Goal: Task Accomplishment & Management: Use online tool/utility

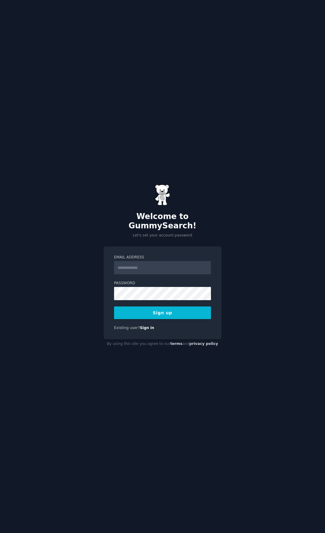
click at [161, 261] on input "Email Address" at bounding box center [162, 267] width 97 height 13
type input "**********"
click at [153, 311] on button "Sign up" at bounding box center [162, 313] width 97 height 13
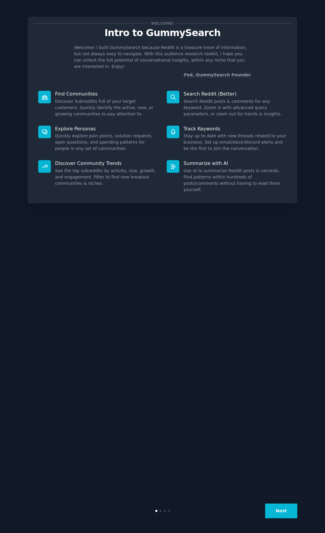
click at [289, 513] on button "Next" at bounding box center [281, 511] width 32 height 15
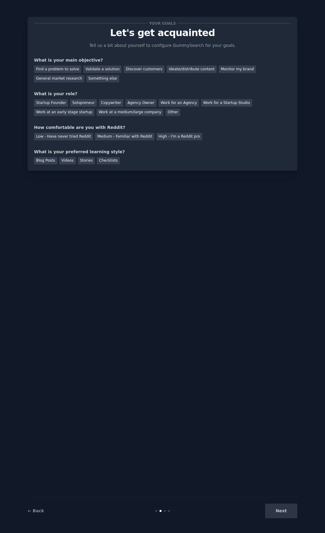
click at [282, 513] on div "Next" at bounding box center [252, 511] width 90 height 15
click at [226, 71] on div "Monitor my brand" at bounding box center [237, 70] width 37 height 8
click at [60, 79] on div "General market research" at bounding box center [59, 79] width 50 height 8
click at [131, 114] on div "Work at a medium/large company" at bounding box center [129, 113] width 67 height 8
click at [121, 136] on div "Medium - Familiar with Reddit" at bounding box center [124, 137] width 59 height 8
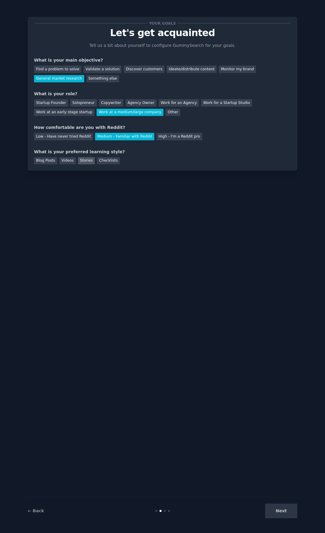
click at [78, 161] on div "Stories" at bounding box center [86, 161] width 17 height 8
click at [283, 504] on button "Next" at bounding box center [281, 511] width 32 height 15
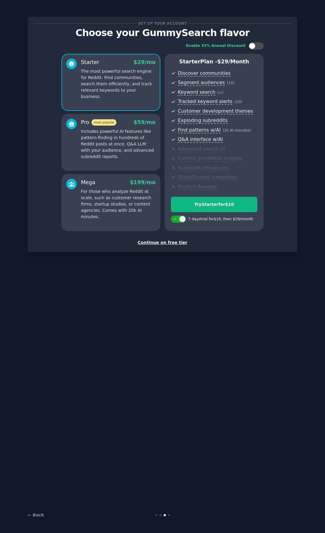
click at [166, 242] on div "Continue on free tier" at bounding box center [162, 243] width 257 height 6
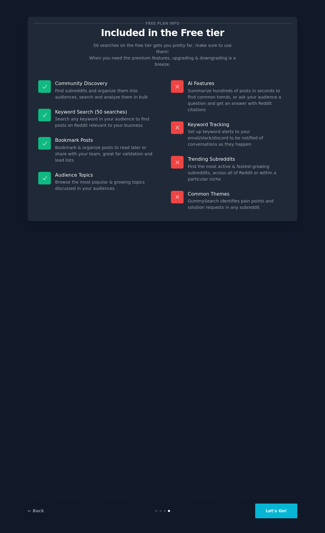
click at [278, 510] on button "Let's Go!" at bounding box center [276, 511] width 42 height 15
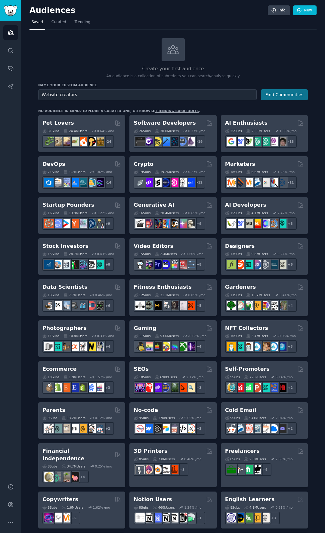
type input "Website creators"
click at [296, 92] on button "Find Communities" at bounding box center [284, 94] width 47 height 11
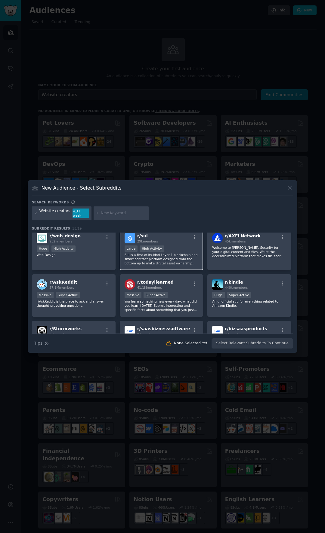
scroll to position [48, 0]
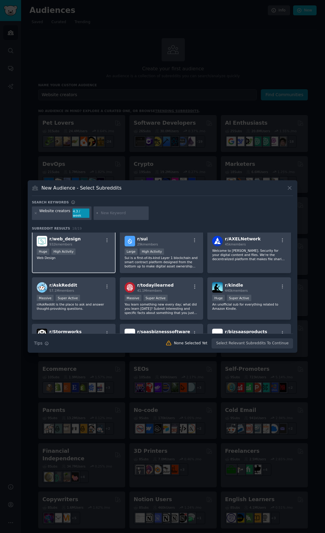
click at [89, 256] on p "Web Design" at bounding box center [74, 258] width 74 height 4
click at [107, 238] on icon "button" at bounding box center [106, 240] width 5 height 5
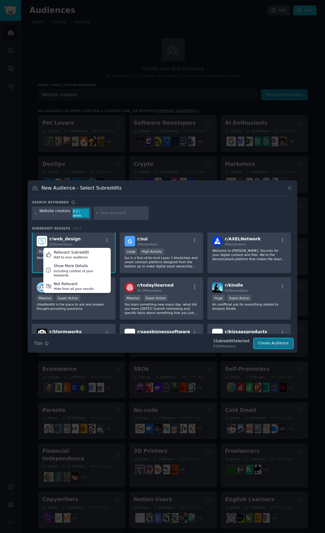
click at [271, 339] on button "Create Audience" at bounding box center [273, 343] width 40 height 10
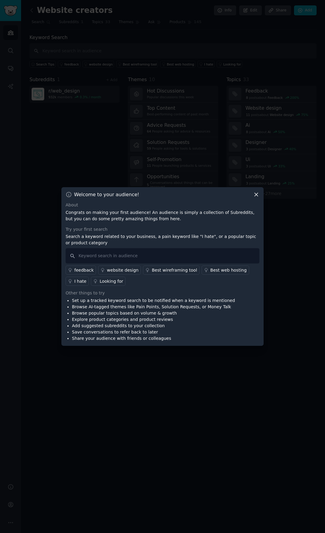
click at [255, 195] on icon at bounding box center [255, 194] width 3 height 3
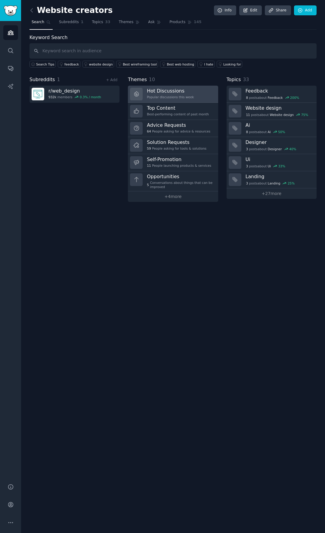
click at [178, 95] on div "Popular discussions this week" at bounding box center [170, 97] width 47 height 4
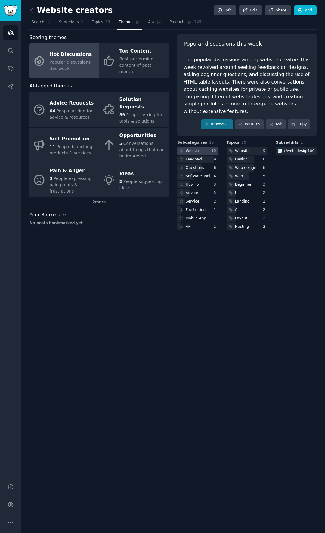
click at [190, 148] on div "Website" at bounding box center [192, 150] width 15 height 5
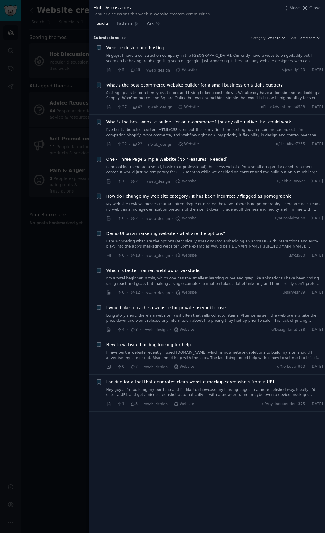
click at [50, 253] on div at bounding box center [162, 266] width 325 height 533
